Goal: Task Accomplishment & Management: Use online tool/utility

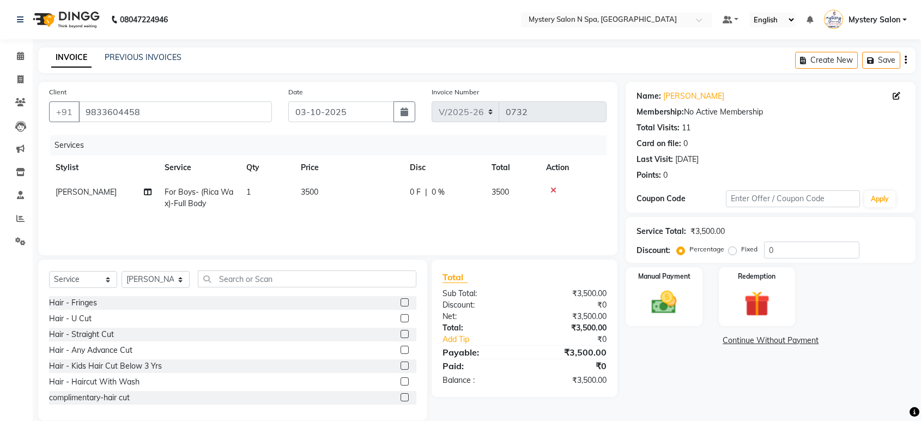
select select "142"
select select "service"
select select "4167"
click at [299, 195] on td "3500" at bounding box center [348, 198] width 109 height 36
select select "4167"
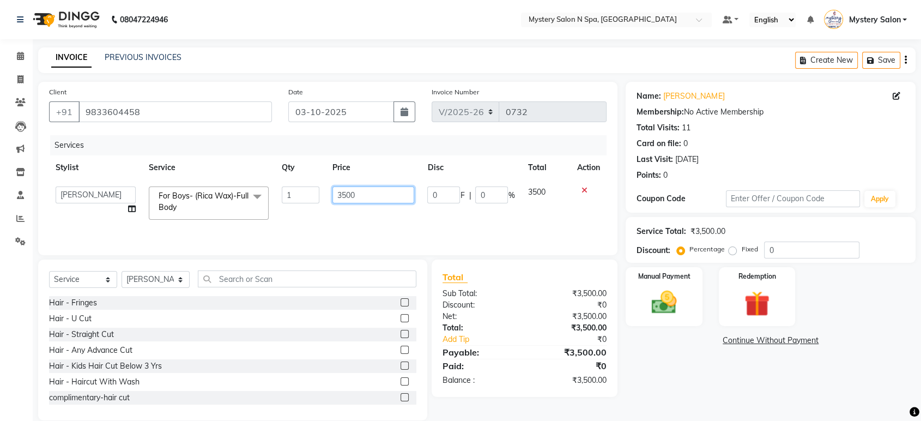
click at [346, 193] on input "3500" at bounding box center [373, 194] width 82 height 17
type input "3000"
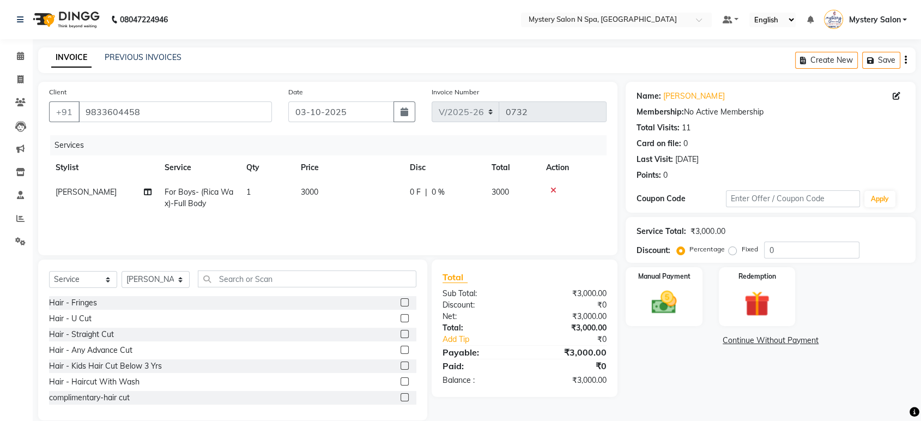
click at [579, 325] on div "₹3,000.00" at bounding box center [570, 327] width 90 height 11
click at [142, 278] on select "Select Stylist [PERSON_NAME] [PERSON_NAME] Mystery Salon Pooja SHEETAL MAM [PER…" at bounding box center [156, 279] width 68 height 17
select select "4215"
click at [122, 271] on select "Select Stylist [PERSON_NAME] [PERSON_NAME] Mystery Salon Pooja SHEETAL MAM [PER…" at bounding box center [156, 279] width 68 height 17
click at [241, 281] on input "text" at bounding box center [307, 278] width 219 height 17
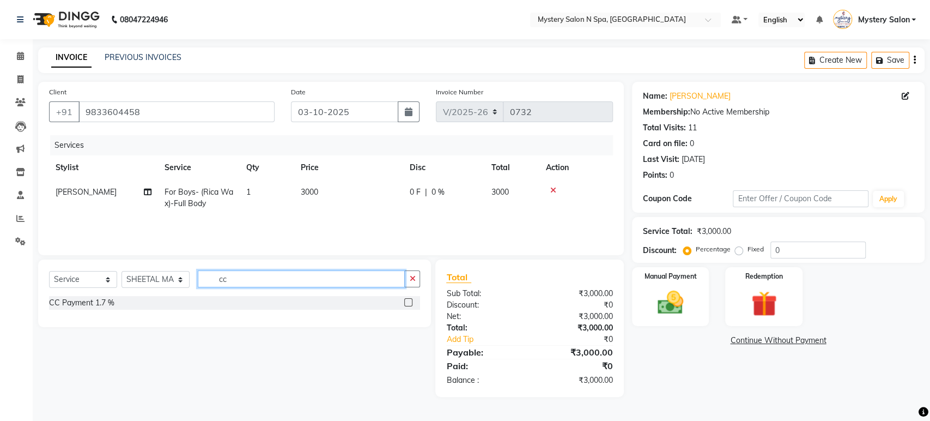
type input "cc"
click at [411, 302] on label at bounding box center [408, 302] width 8 height 8
click at [411, 302] on input "checkbox" at bounding box center [407, 302] width 7 height 7
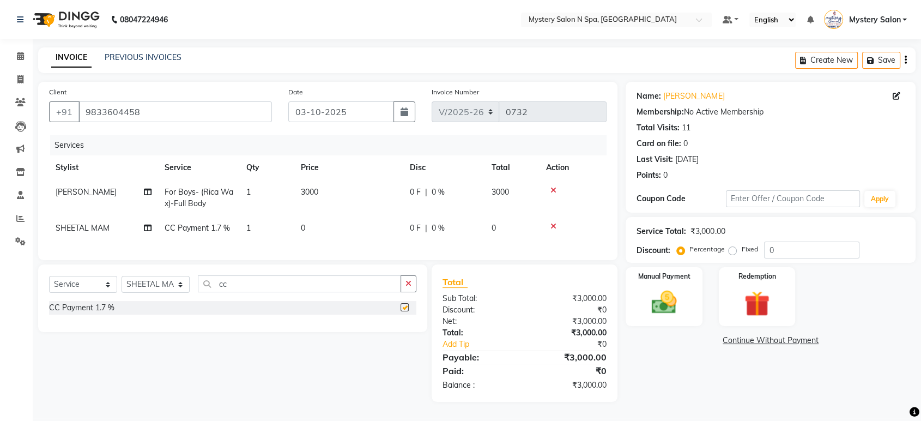
checkbox input "false"
click at [340, 240] on div "Services Stylist Service Qty Price Disc Total Action [PERSON_NAME] For Boys- (R…" at bounding box center [328, 192] width 558 height 114
click at [357, 226] on td "0" at bounding box center [348, 228] width 109 height 25
select select "4215"
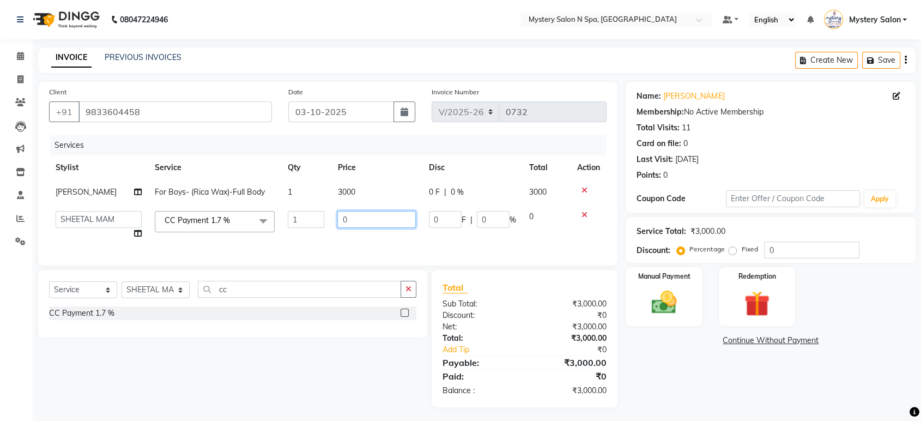
click at [362, 221] on input "0" at bounding box center [376, 219] width 78 height 17
type input "60"
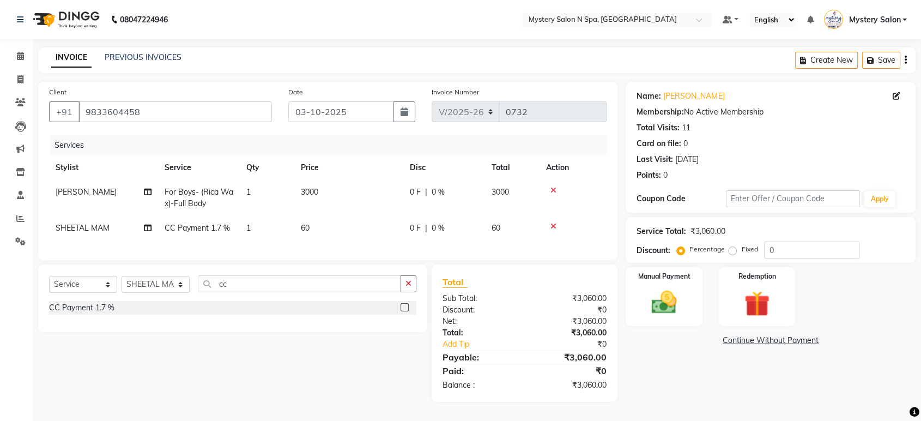
click at [78, 185] on td "[PERSON_NAME]" at bounding box center [103, 198] width 109 height 36
select select "4167"
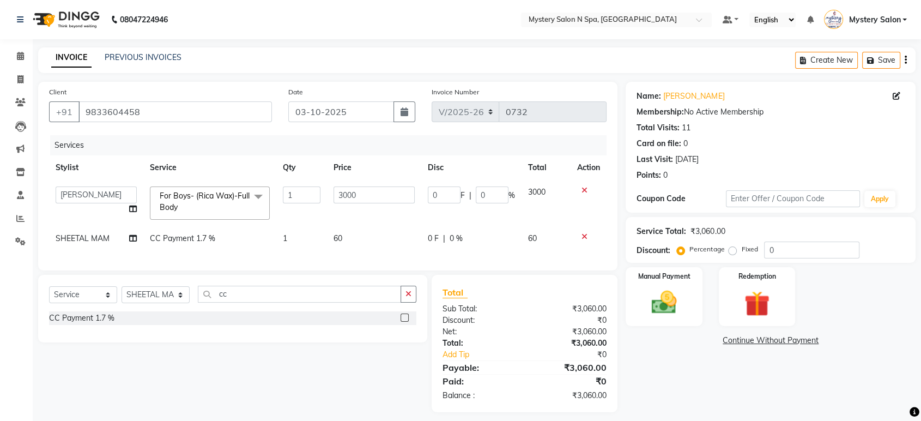
click at [78, 185] on td "[PERSON_NAME] [PERSON_NAME] Mystery Salon Pooja SHEETAL MAM [PERSON_NAME]" at bounding box center [96, 203] width 94 height 46
click at [97, 186] on select "[PERSON_NAME] [PERSON_NAME] Mystery Salon Pooja SHEETAL MAM [PERSON_NAME]" at bounding box center [96, 194] width 81 height 17
select select "4169"
click at [828, 245] on input "0" at bounding box center [811, 249] width 95 height 17
click at [689, 289] on div "Manual Payment" at bounding box center [665, 296] width 80 height 61
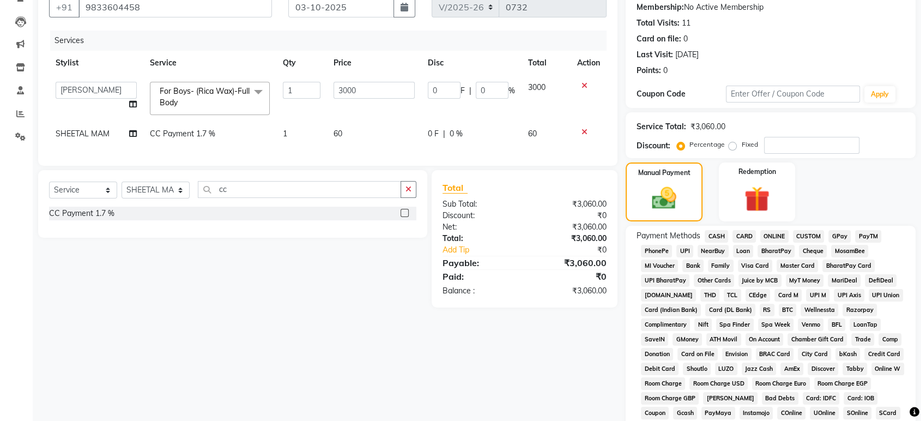
scroll to position [110, 0]
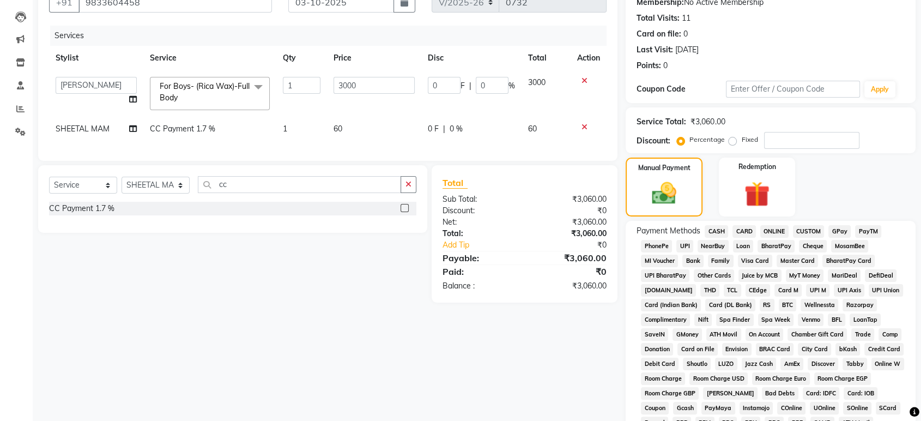
click at [741, 230] on span "CARD" at bounding box center [743, 231] width 23 height 13
drag, startPoint x: 920, startPoint y: 243, endPoint x: 908, endPoint y: 294, distance: 52.6
click at [920, 311] on html "08047224946 Select Location × Mystery Salon N Spa, Ghatkopar East Default Panel…" at bounding box center [460, 100] width 921 height 421
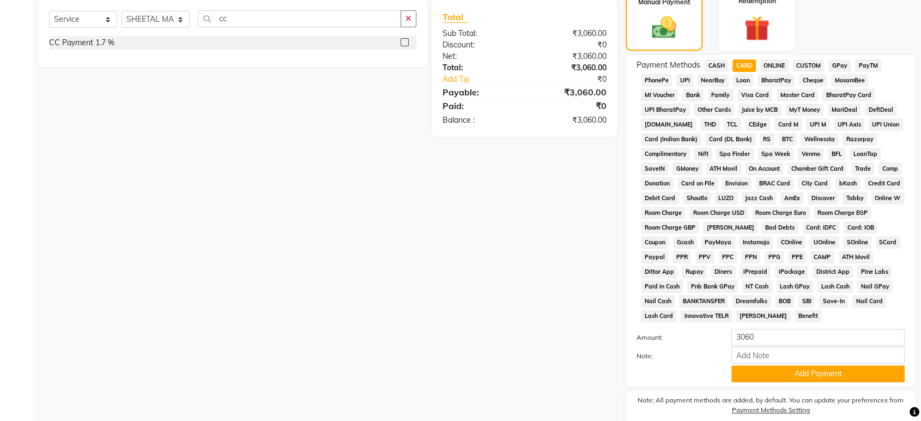
scroll to position [318, 0]
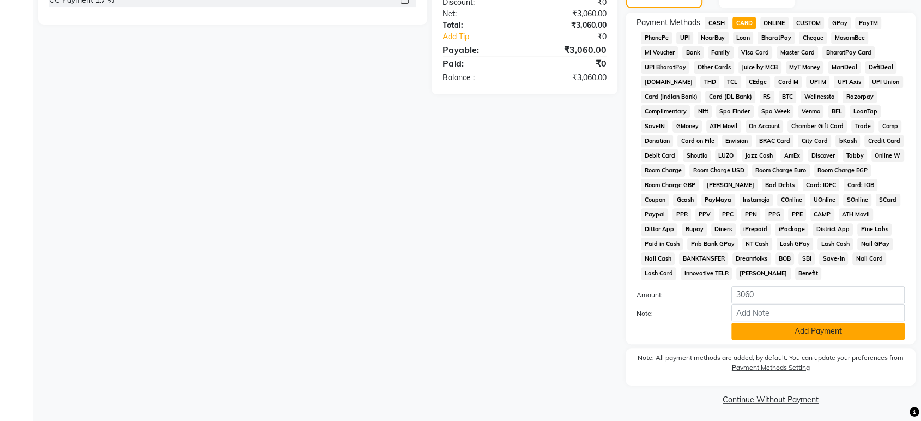
click at [798, 334] on button "Add Payment" at bounding box center [817, 331] width 173 height 17
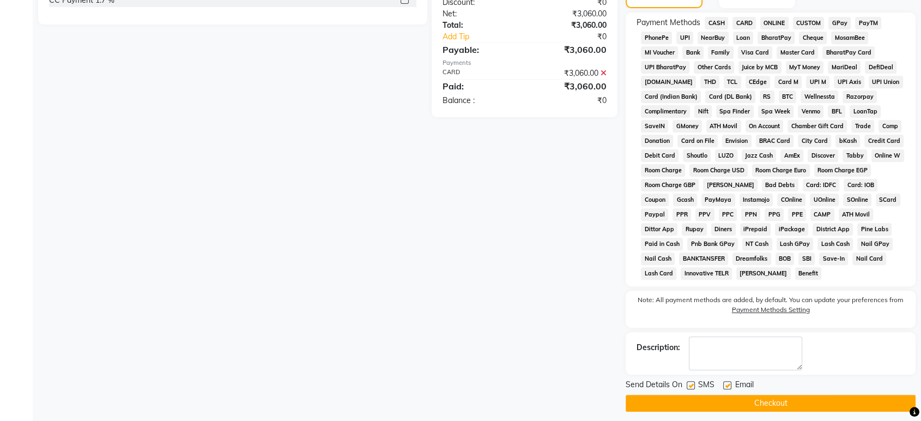
click at [737, 396] on button "Checkout" at bounding box center [771, 403] width 290 height 17
